Goal: Transaction & Acquisition: Purchase product/service

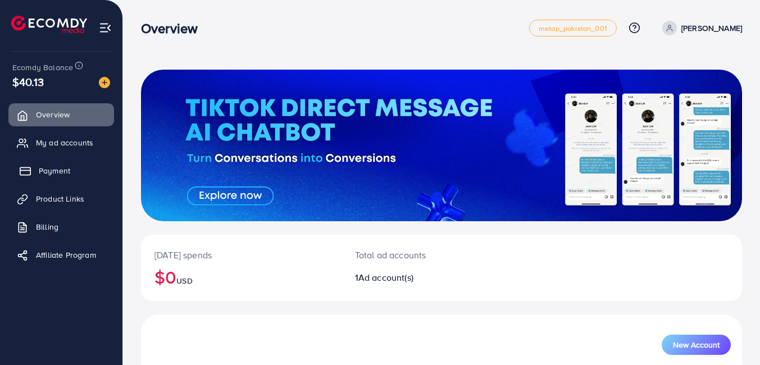
click at [89, 164] on link "Payment" at bounding box center [61, 171] width 106 height 22
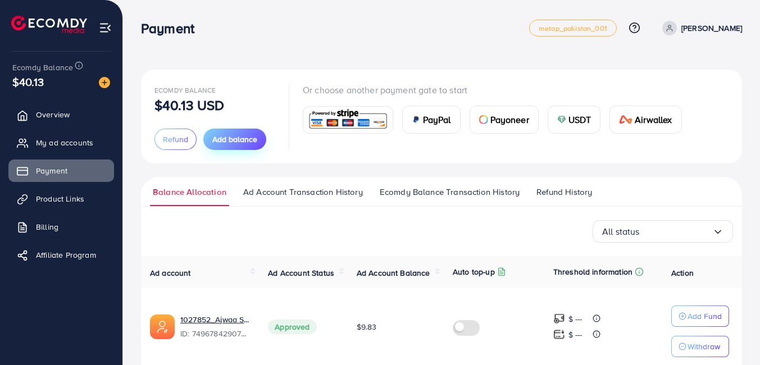
click at [243, 142] on span "Add balance" at bounding box center [234, 139] width 45 height 11
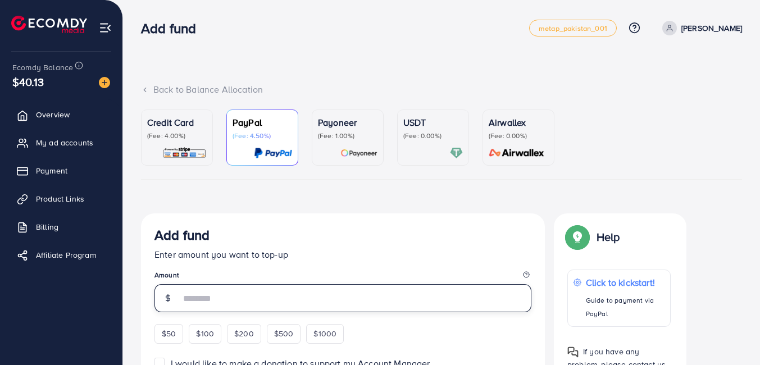
click at [273, 293] on input "number" at bounding box center [355, 298] width 351 height 28
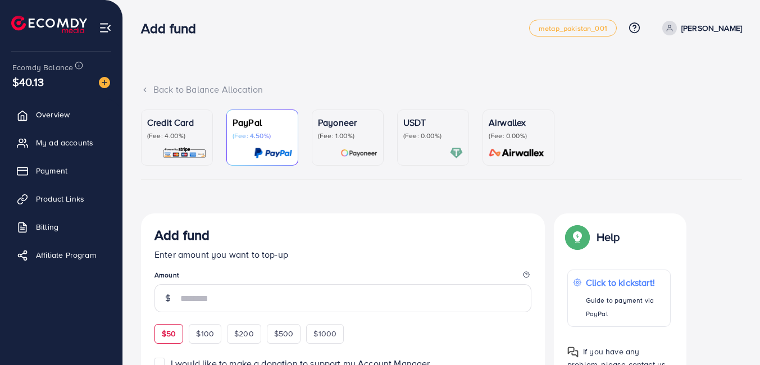
click at [169, 338] on div "$50" at bounding box center [169, 333] width 29 height 19
type input "**"
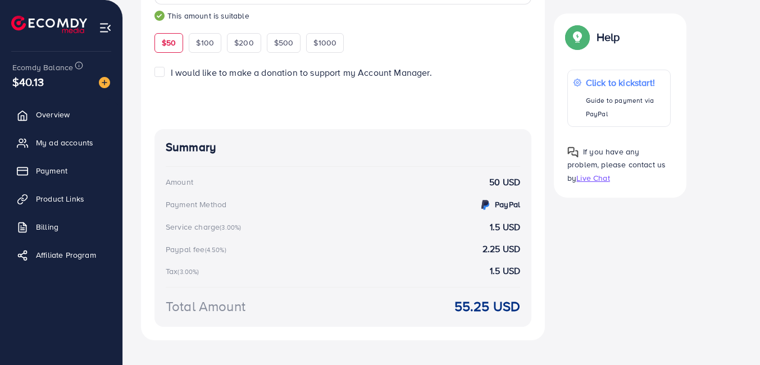
scroll to position [324, 0]
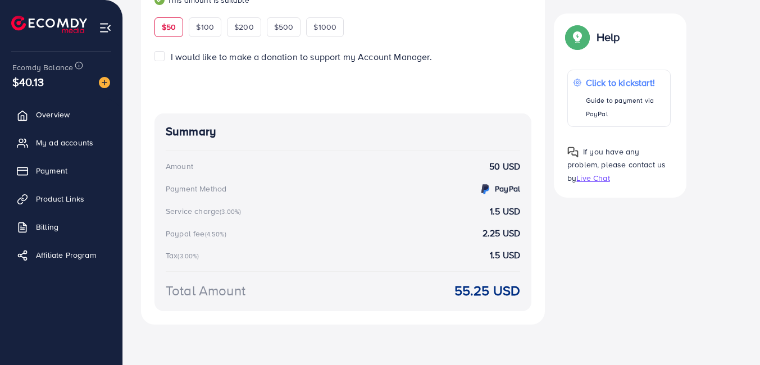
drag, startPoint x: 314, startPoint y: 307, endPoint x: 392, endPoint y: 241, distance: 102.9
click at [392, 241] on div "Summary Amount 50 USD Payment Method PayPal Service charge (3.00%) 1.5 USD Payp…" at bounding box center [343, 213] width 377 height 198
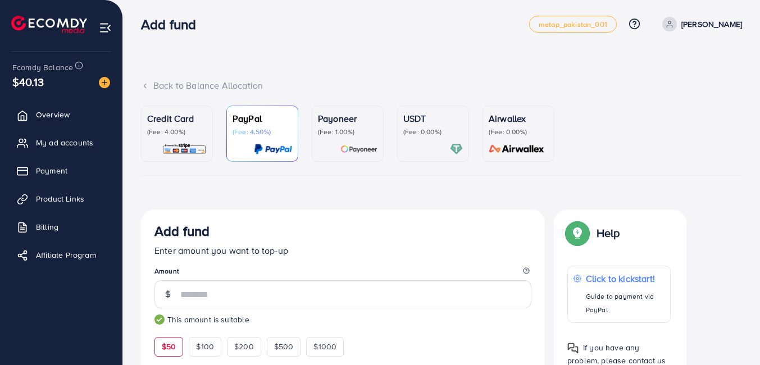
click at [434, 133] on p "(Fee: 0.00%)" at bounding box center [434, 132] width 60 height 9
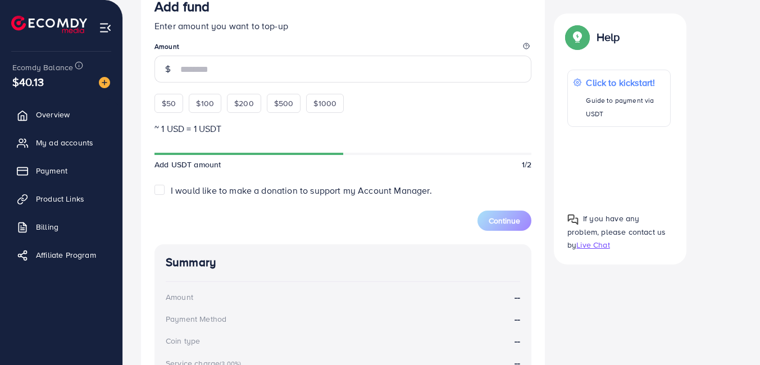
scroll to position [286, 0]
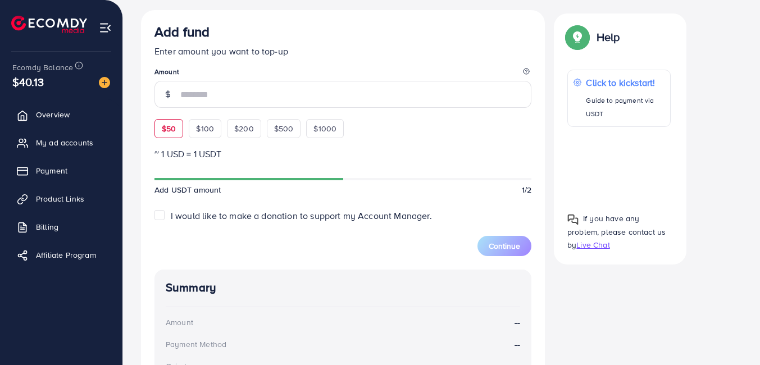
click at [180, 126] on div "$50" at bounding box center [169, 128] width 29 height 19
type input "**"
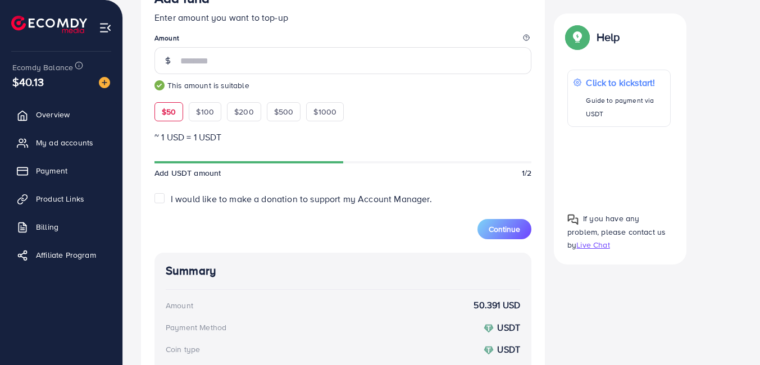
scroll to position [312, 0]
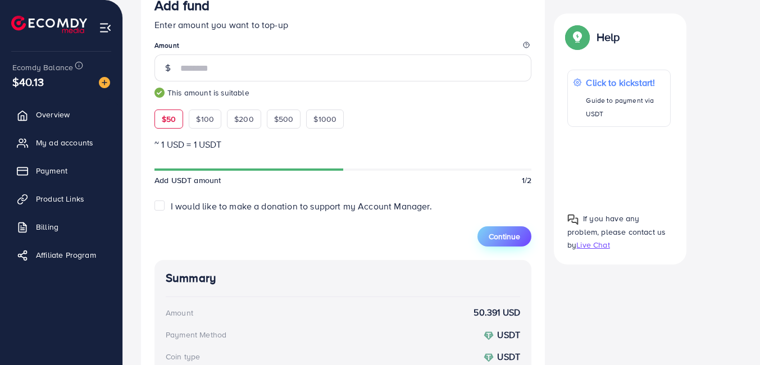
click at [501, 236] on span "Continue" at bounding box center [504, 236] width 31 height 11
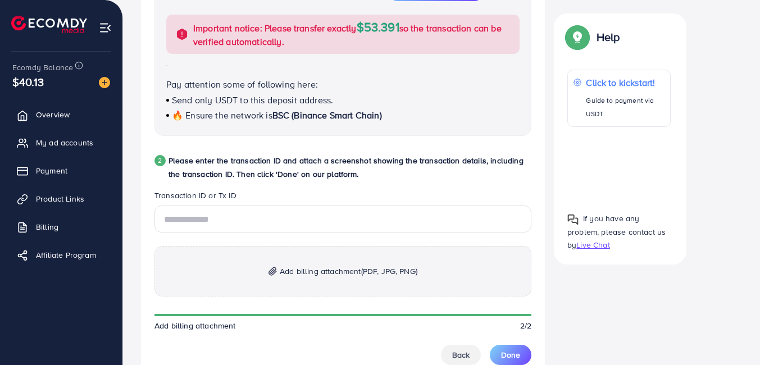
scroll to position [445, 0]
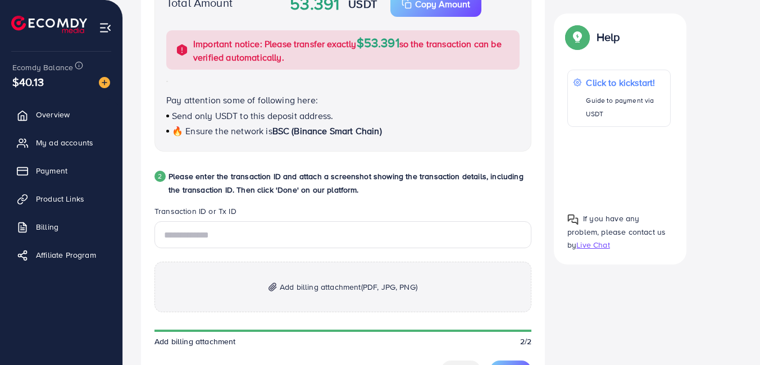
click at [423, 288] on p "Add billing attachment (PDF, JPG, PNG)" at bounding box center [343, 287] width 377 height 51
click at [275, 247] on input "text" at bounding box center [343, 234] width 377 height 27
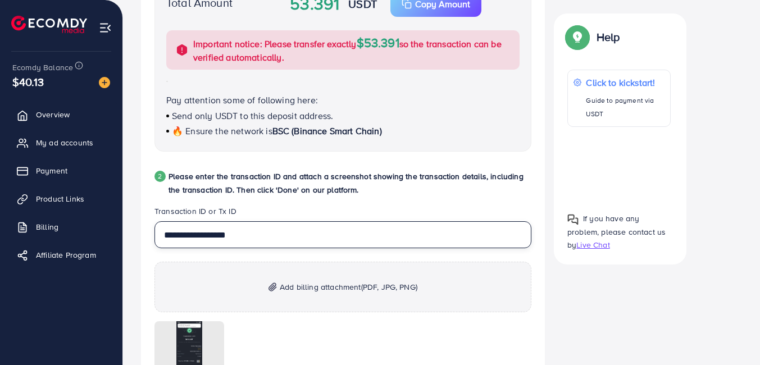
type input "**********"
click at [601, 309] on div "**********" at bounding box center [441, 243] width 601 height 951
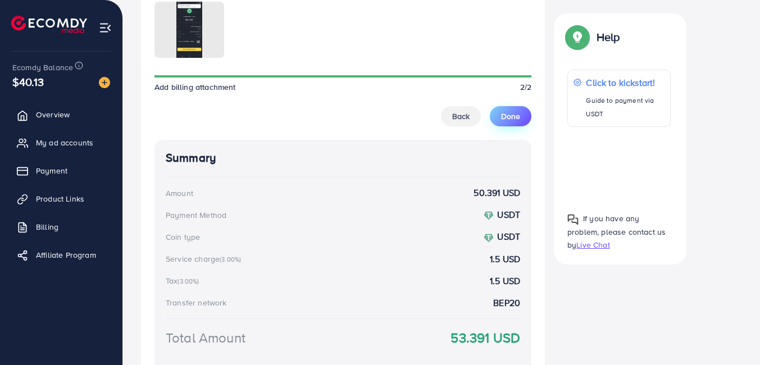
click at [505, 117] on span "Done" at bounding box center [510, 116] width 19 height 11
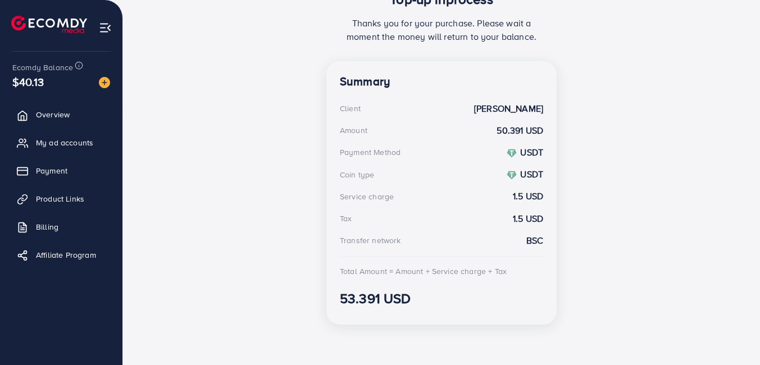
scroll to position [0, 0]
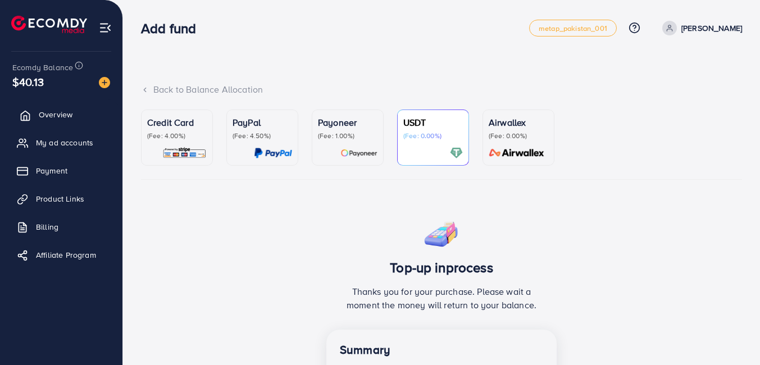
click at [52, 107] on link "Overview" at bounding box center [61, 114] width 106 height 22
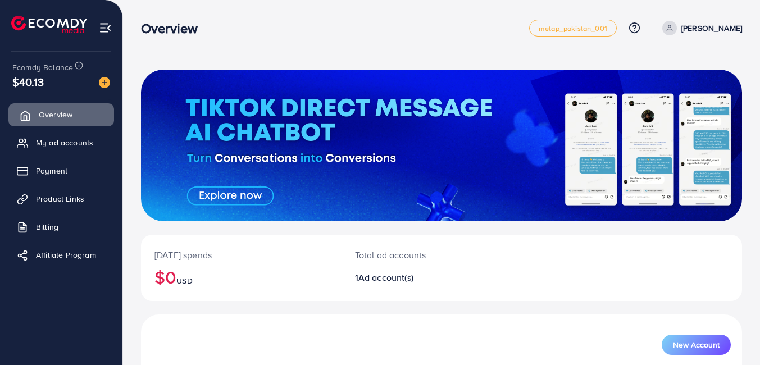
click at [52, 107] on link "Overview" at bounding box center [61, 114] width 106 height 22
